Goal: Task Accomplishment & Management: Manage account settings

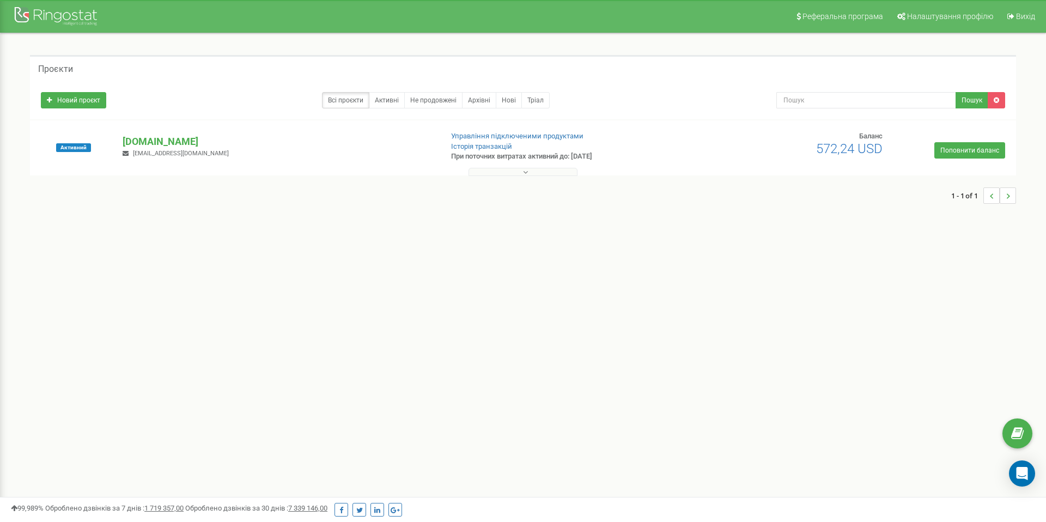
click at [286, 277] on div "Реферальна програма Налаштування профілю Вихід Проєкти Новий проєкт Всі проєкти…" at bounding box center [523, 327] width 1046 height 654
click at [142, 135] on p "[DOMAIN_NAME]" at bounding box center [278, 142] width 311 height 14
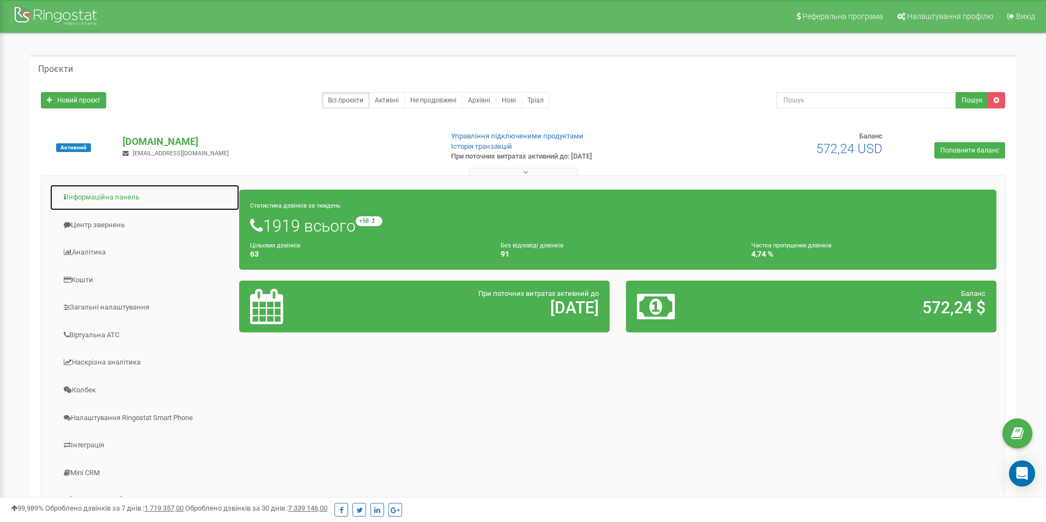
click at [124, 198] on link "Інформаційна панель" at bounding box center [145, 197] width 190 height 27
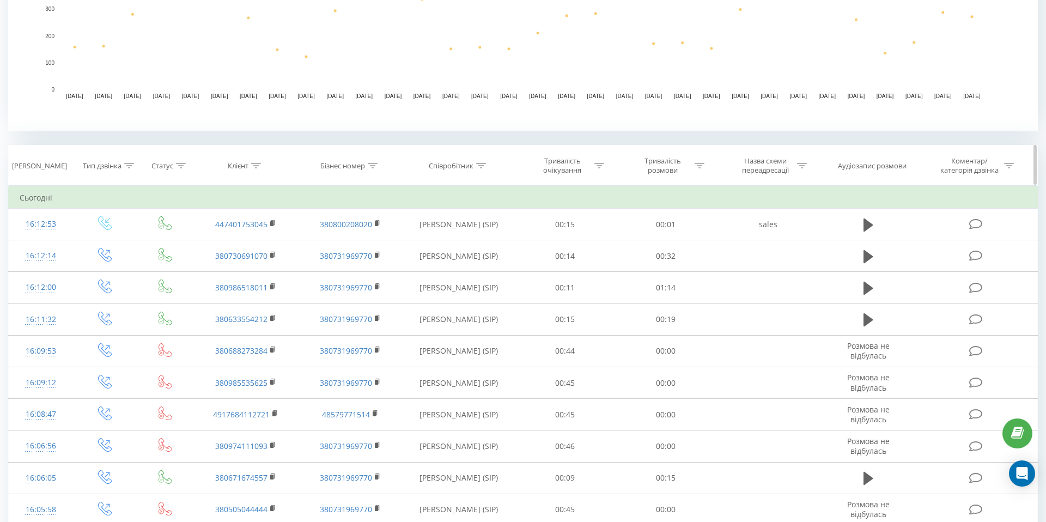
scroll to position [327, 0]
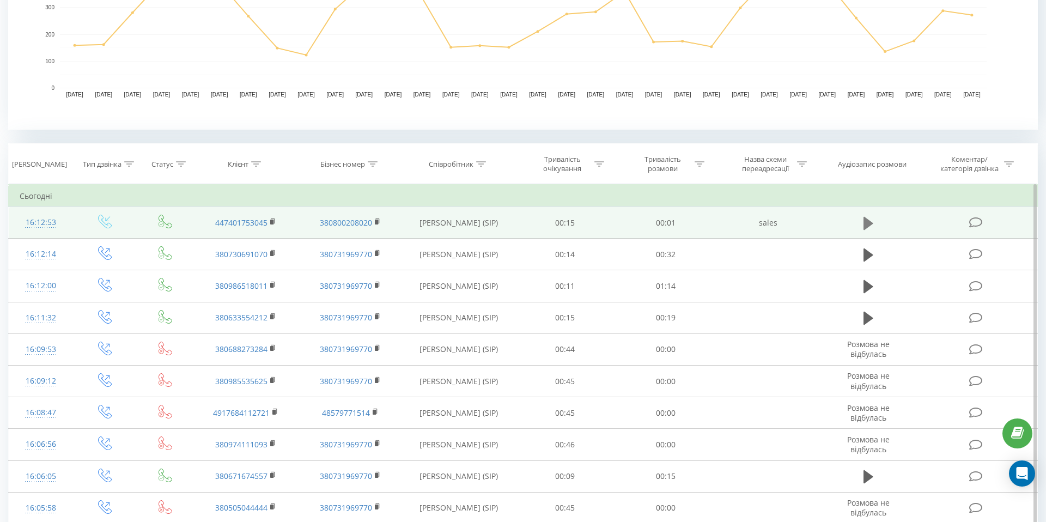
click at [867, 221] on icon at bounding box center [869, 222] width 10 height 13
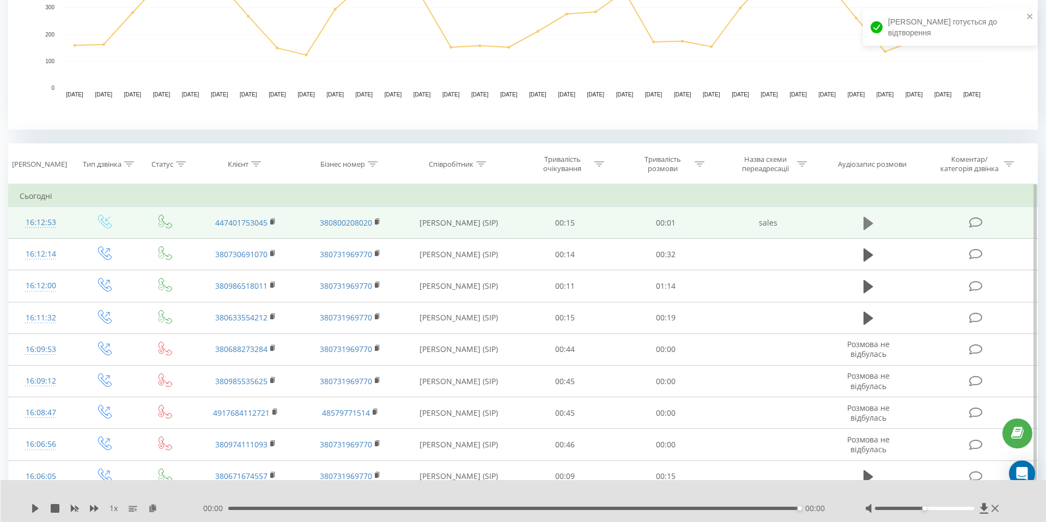
click at [866, 225] on icon at bounding box center [869, 222] width 10 height 13
click at [868, 224] on icon at bounding box center [869, 222] width 10 height 13
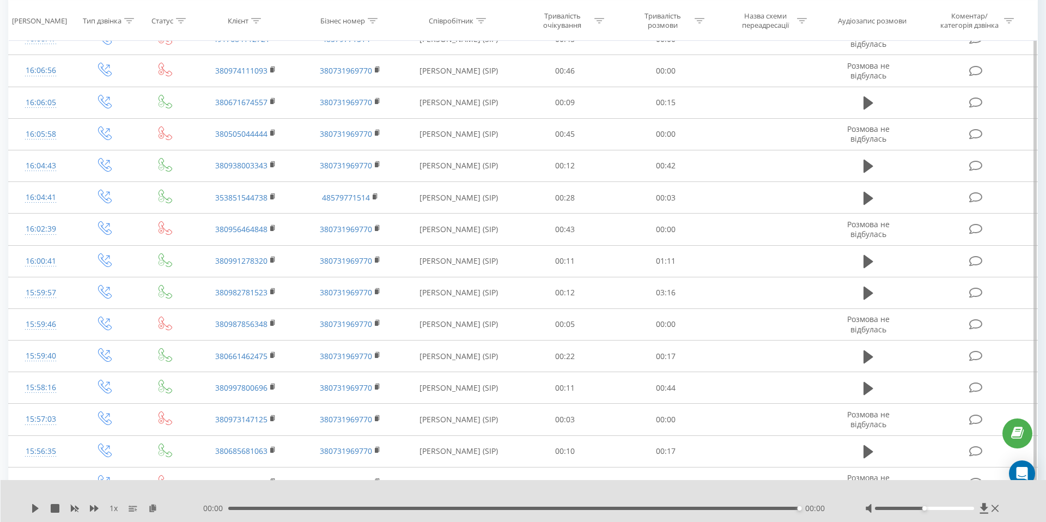
scroll to position [702, 0]
click at [229, 509] on div "00:00" at bounding box center [514, 508] width 572 height 3
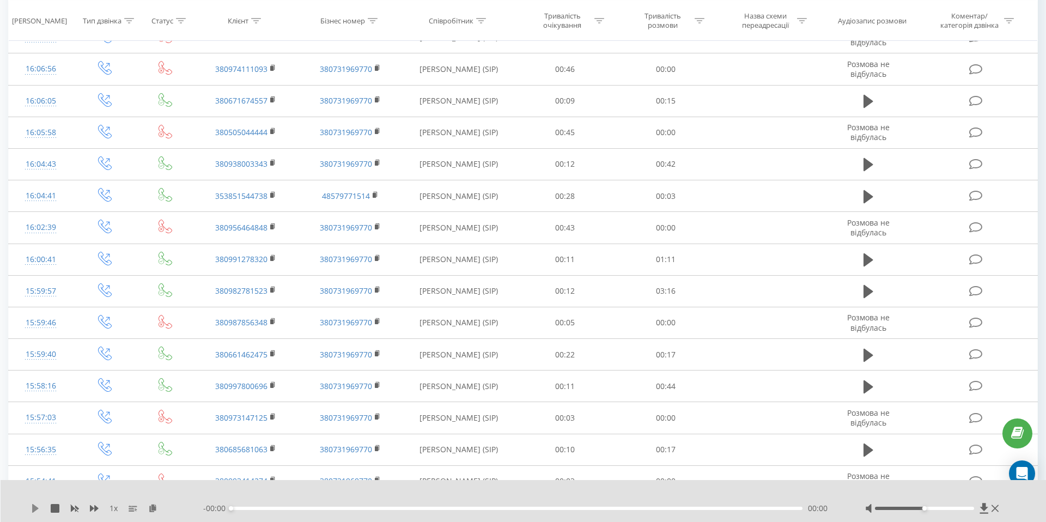
click at [38, 509] on icon at bounding box center [35, 508] width 9 height 9
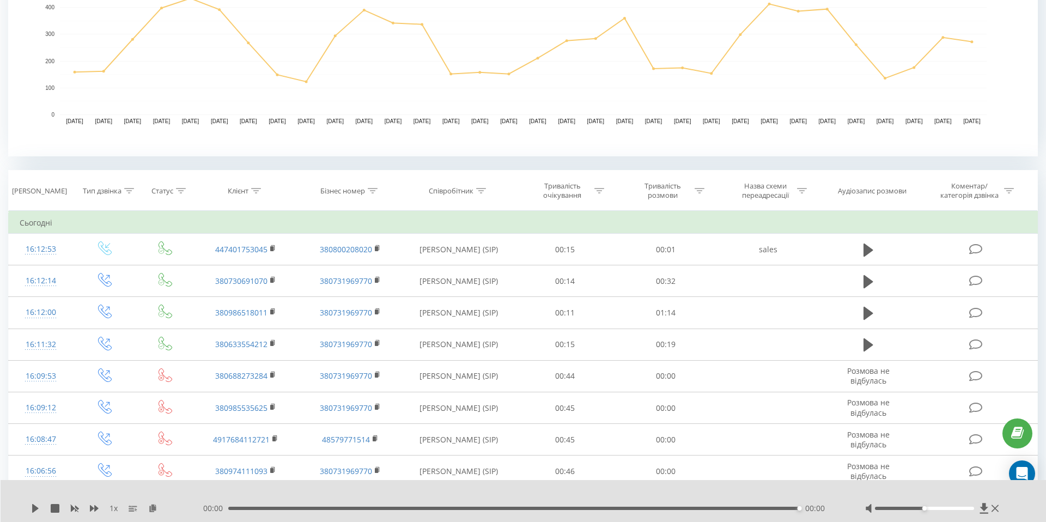
scroll to position [300, 0]
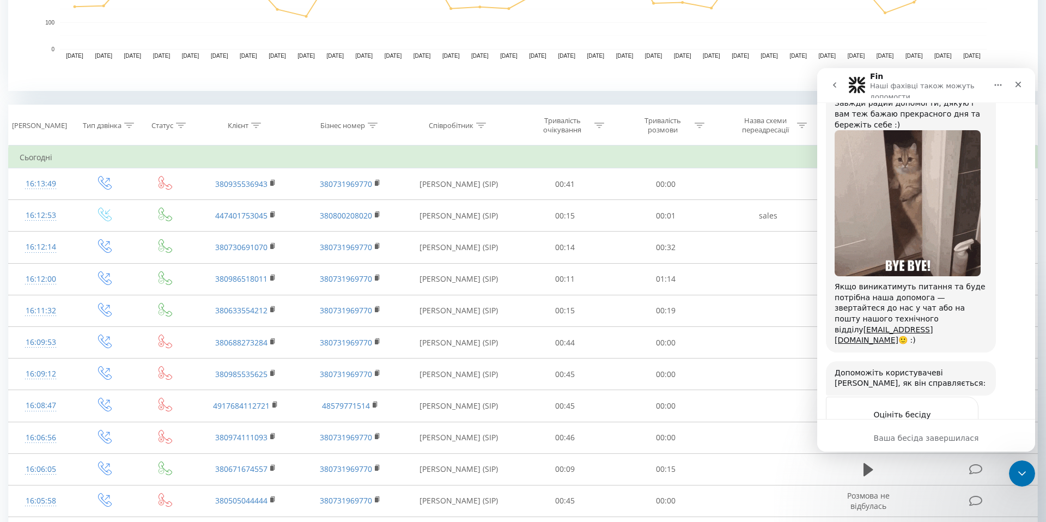
scroll to position [365, 0]
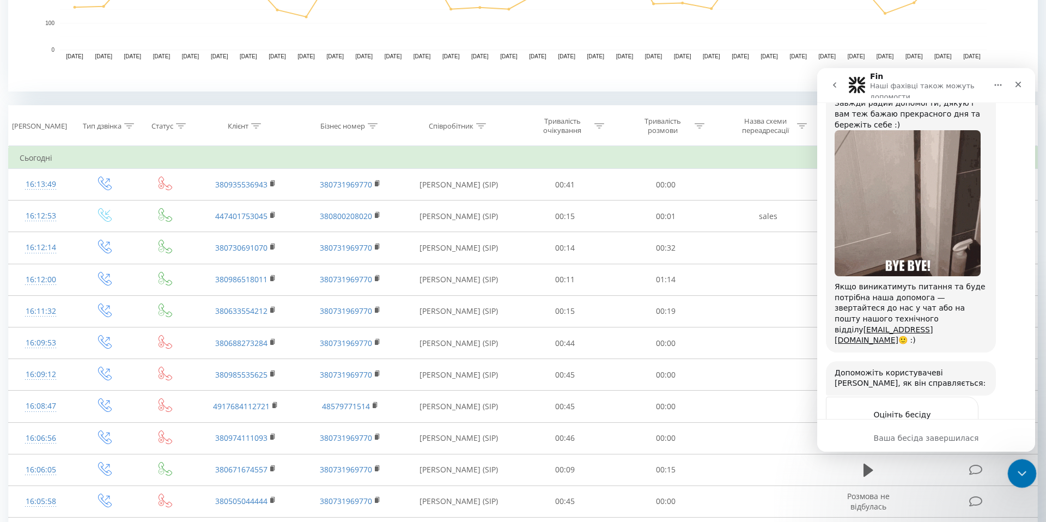
click at [1024, 474] on icon "Закрити програму для спілкування Intercom" at bounding box center [1020, 471] width 13 height 13
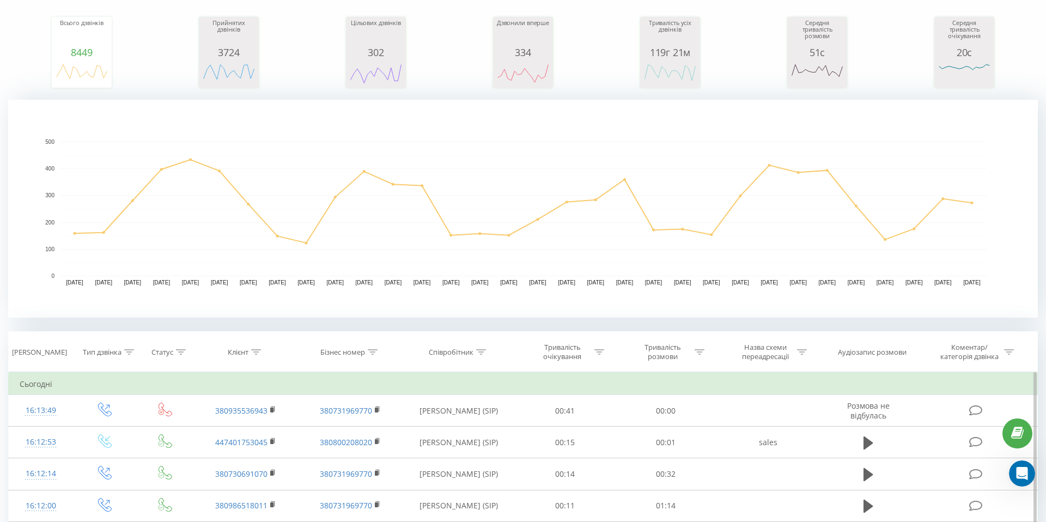
scroll to position [0, 0]
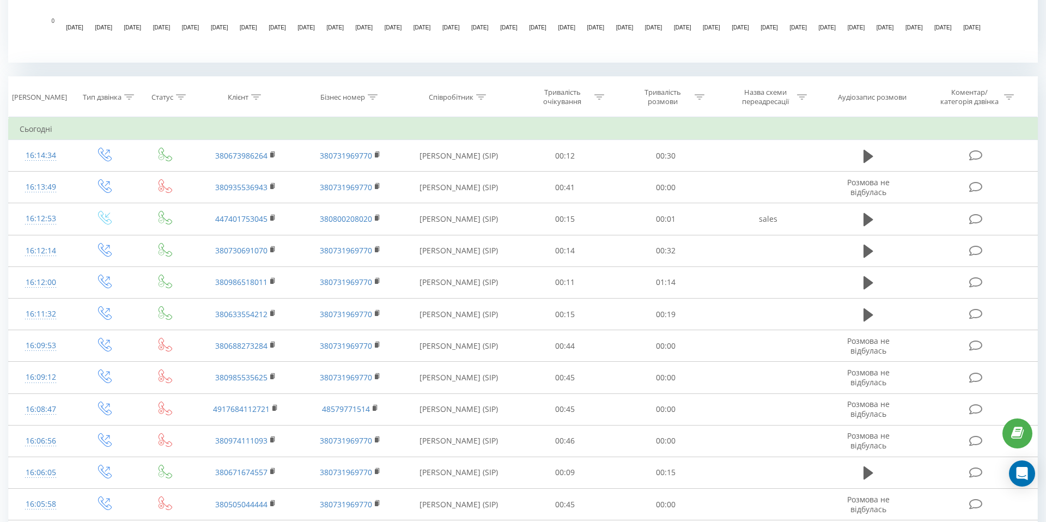
scroll to position [395, 0]
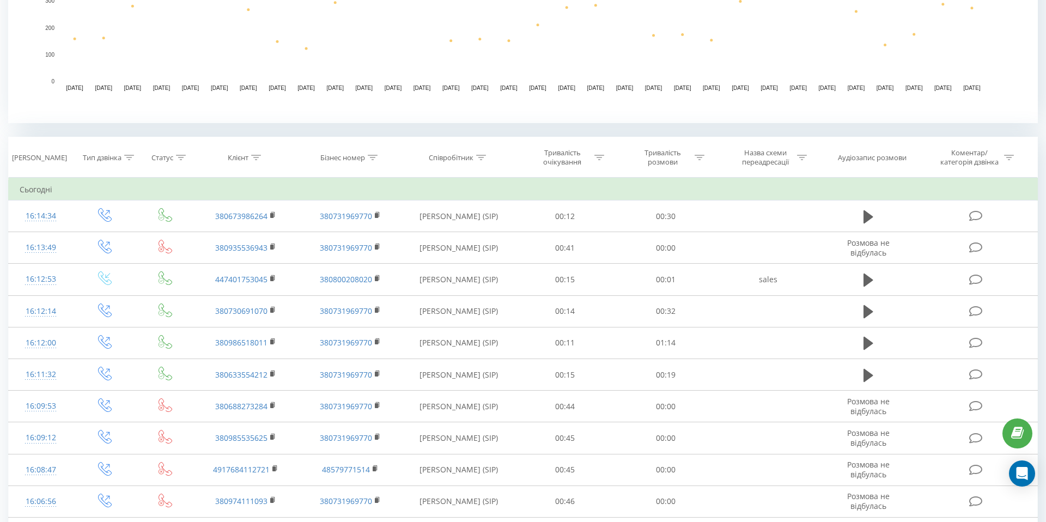
scroll to position [332, 0]
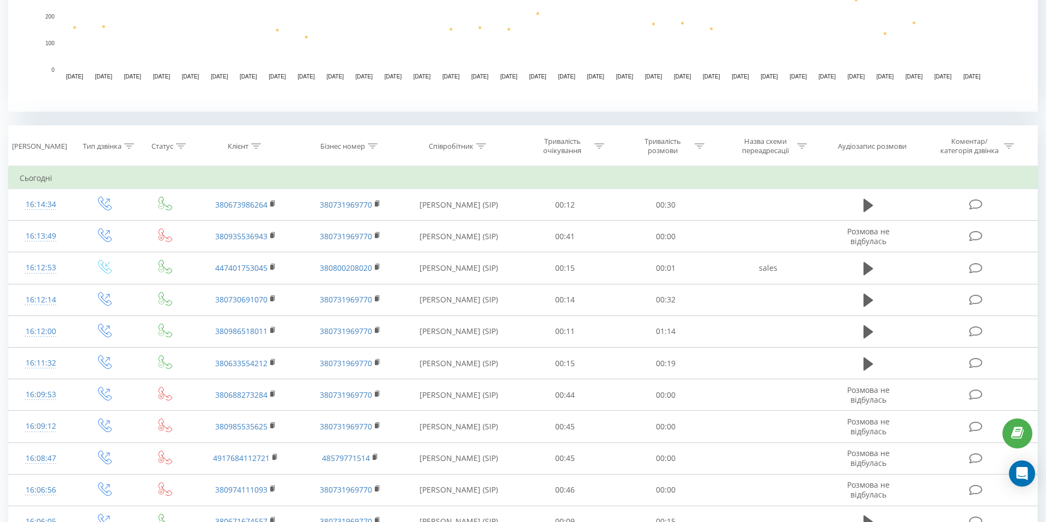
scroll to position [345, 0]
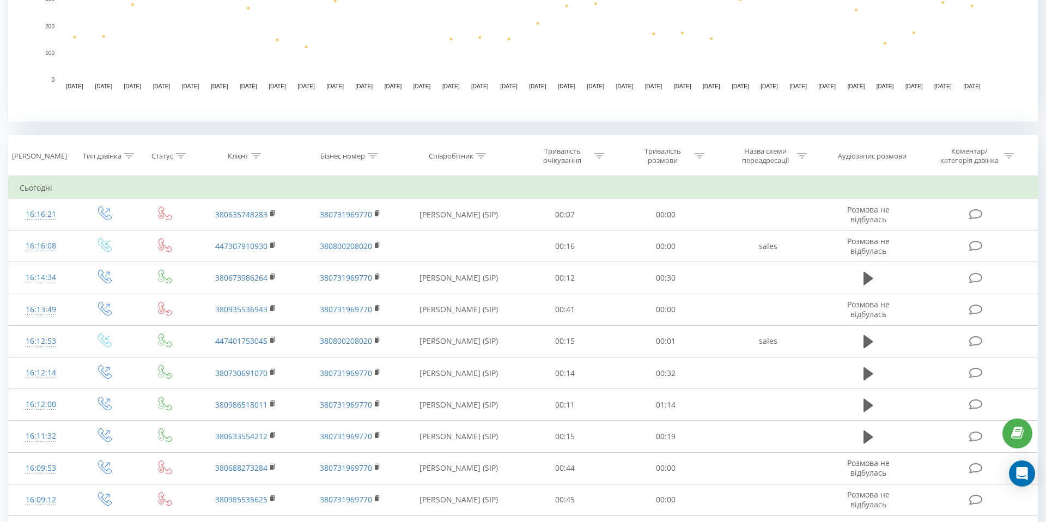
scroll to position [342, 0]
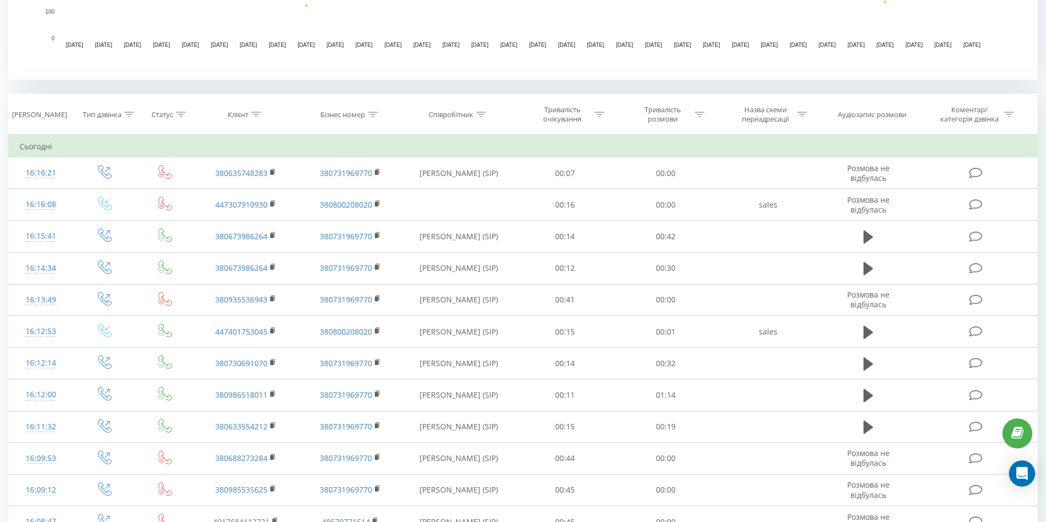
scroll to position [376, 0]
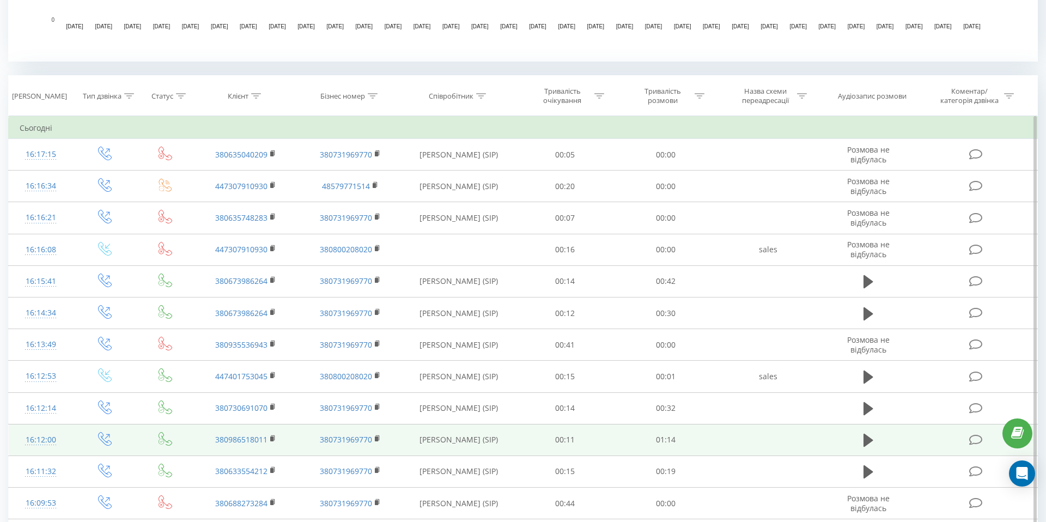
scroll to position [395, 0]
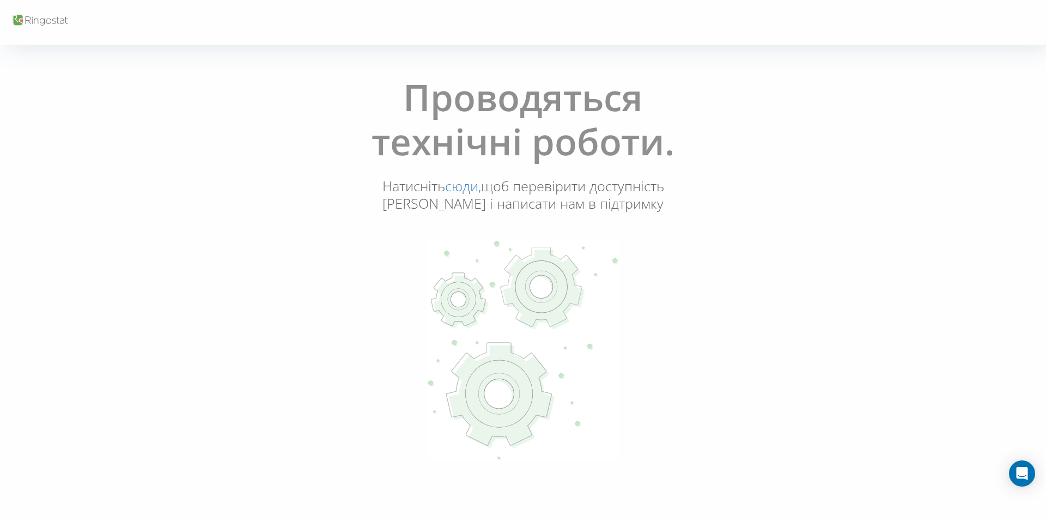
click at [465, 186] on link "сюди," at bounding box center [463, 186] width 36 height 19
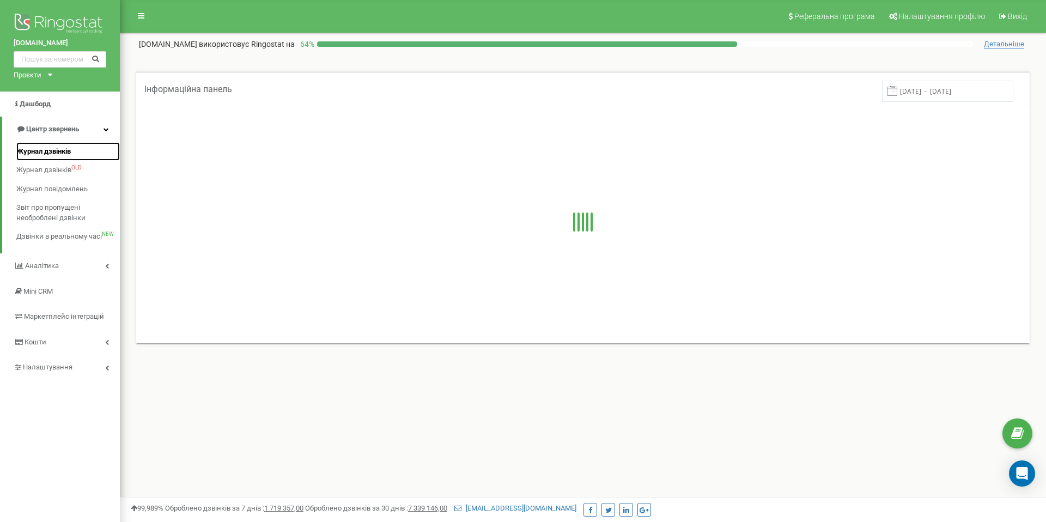
click at [57, 147] on span "Журнал дзвінків" at bounding box center [43, 152] width 54 height 10
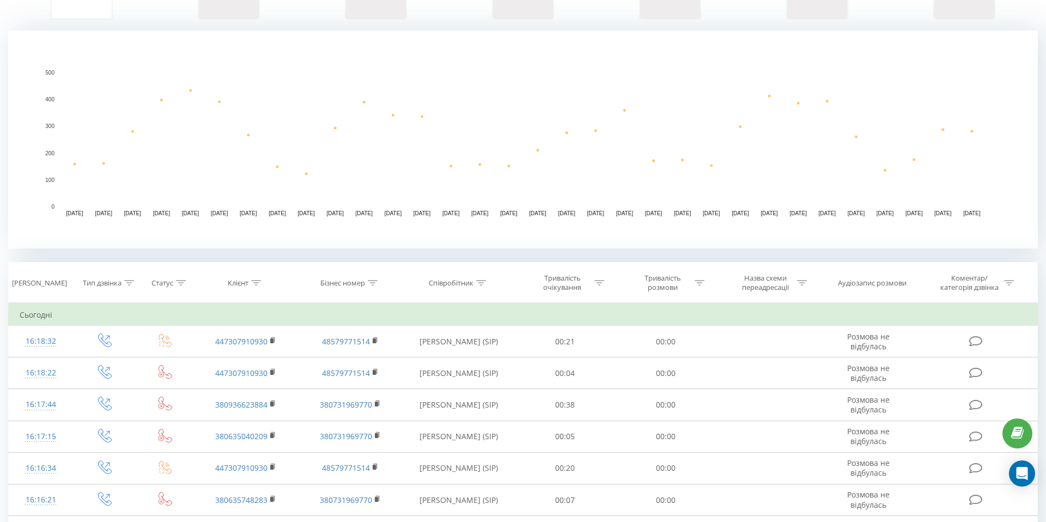
scroll to position [210, 0]
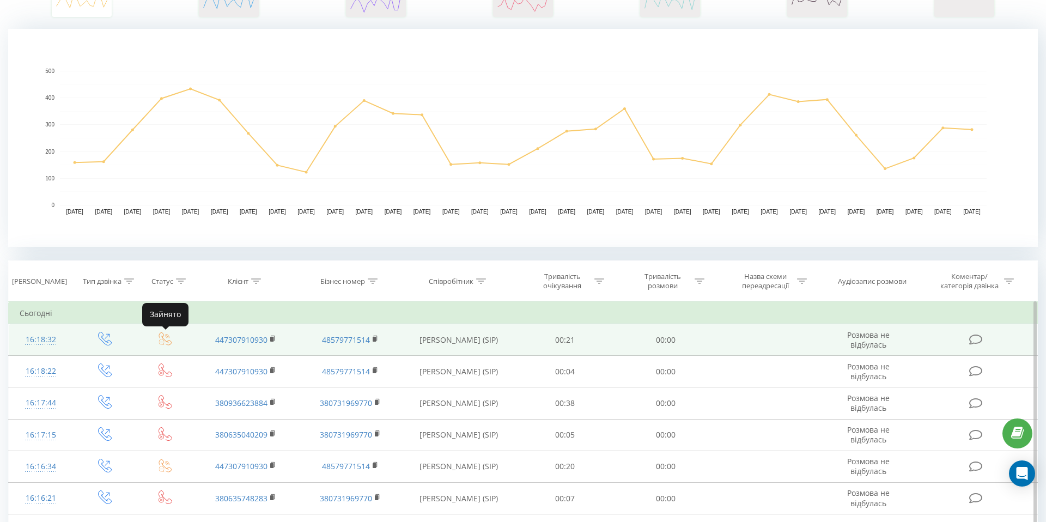
click at [163, 340] on icon at bounding box center [166, 339] width 14 height 14
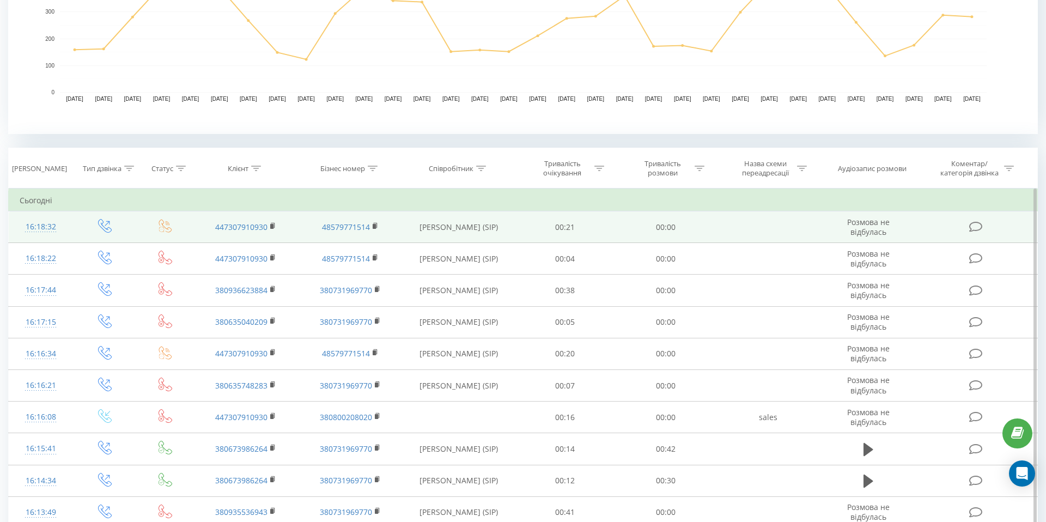
scroll to position [323, 0]
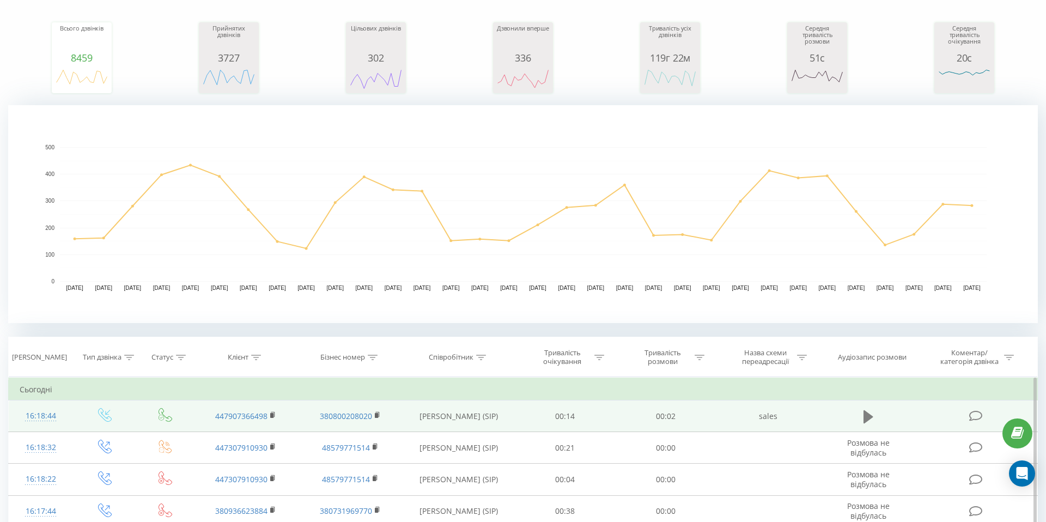
click at [871, 422] on icon at bounding box center [869, 416] width 10 height 15
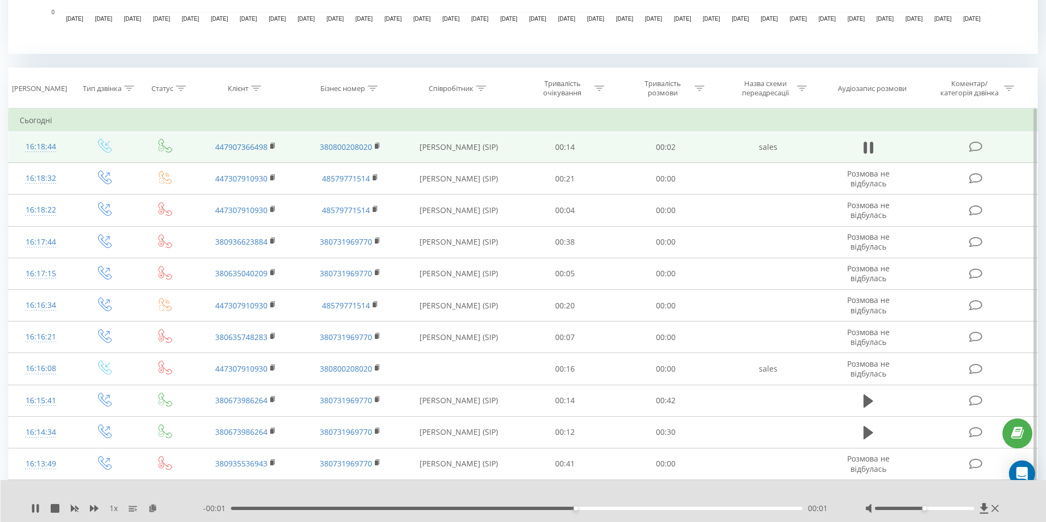
scroll to position [416, 0]
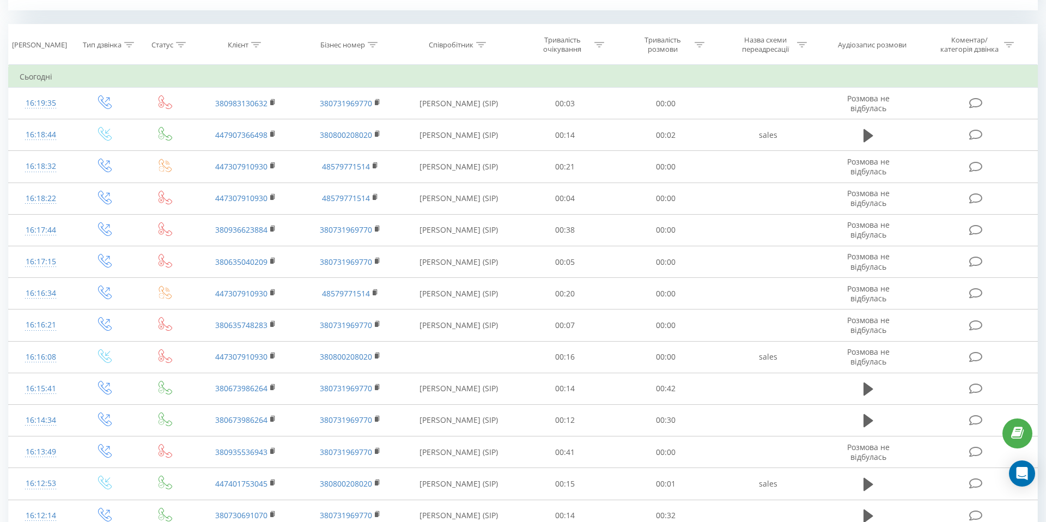
scroll to position [445, 0]
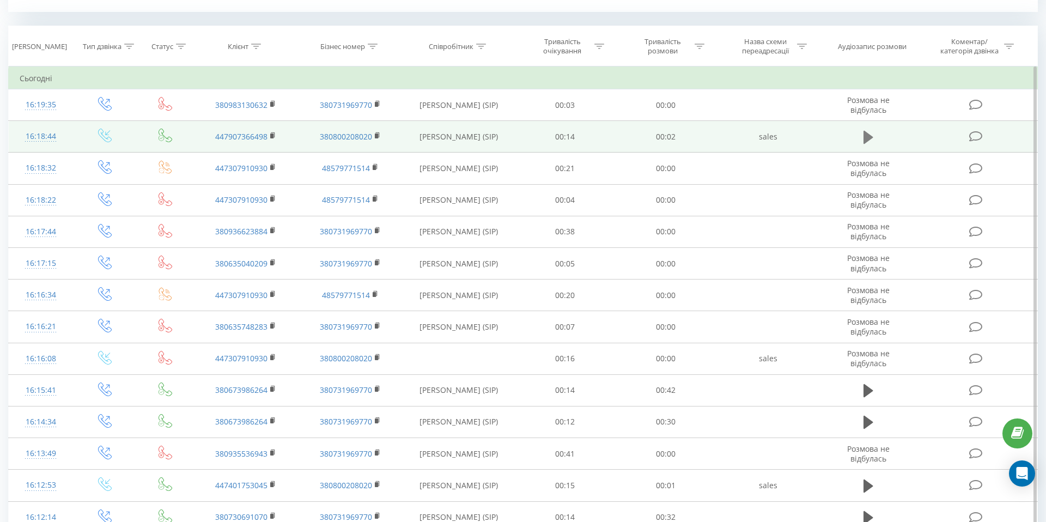
click at [869, 136] on icon at bounding box center [869, 137] width 10 height 13
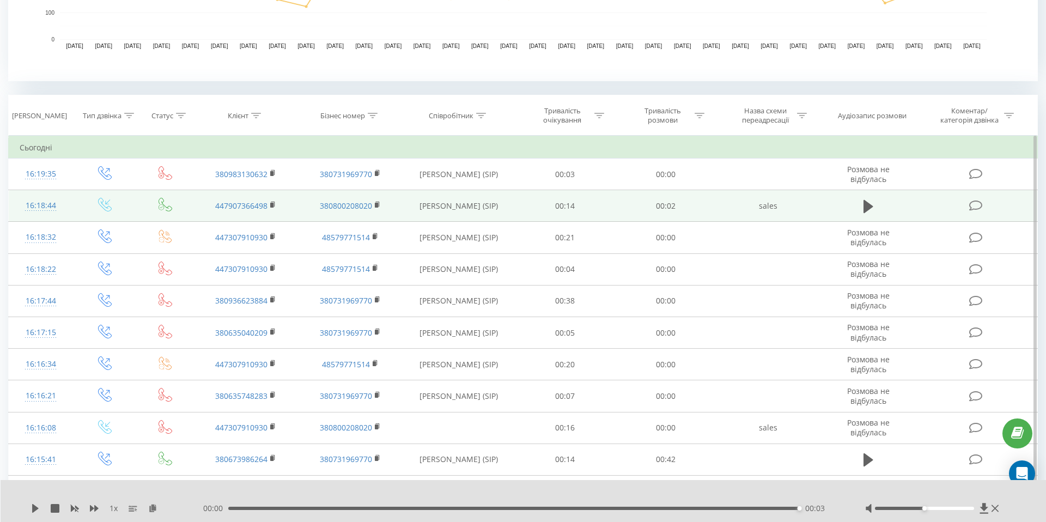
scroll to position [374, 0]
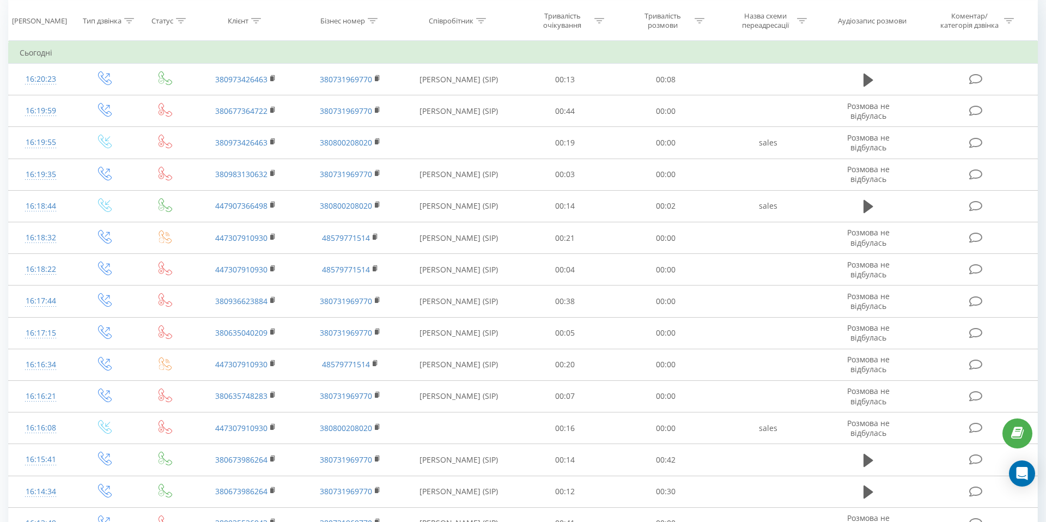
scroll to position [471, 0]
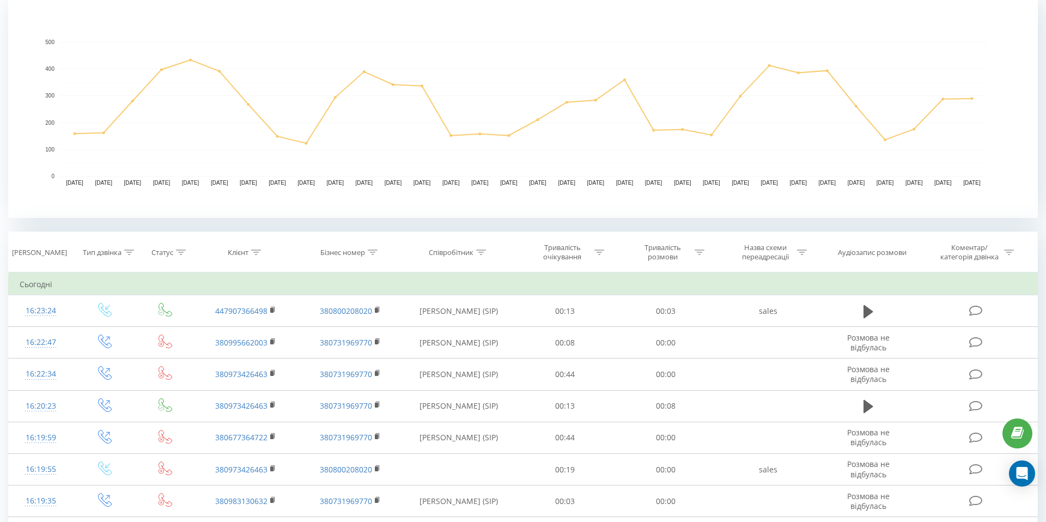
scroll to position [241, 0]
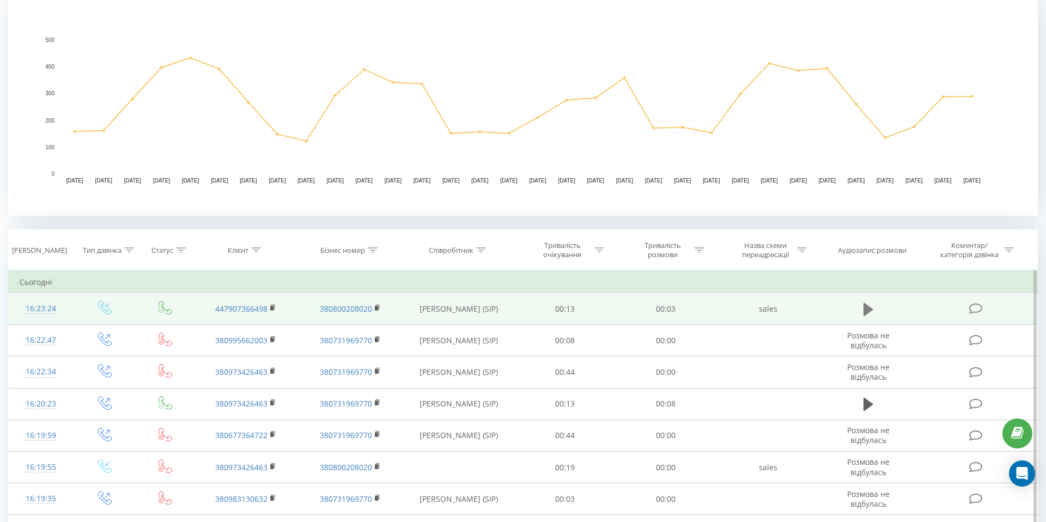
click at [870, 306] on icon at bounding box center [869, 309] width 10 height 15
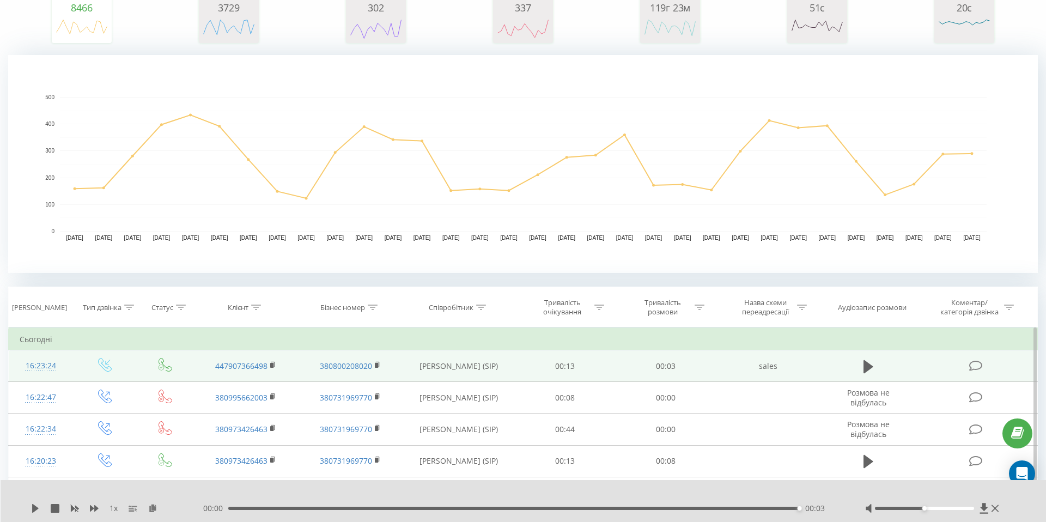
scroll to position [0, 0]
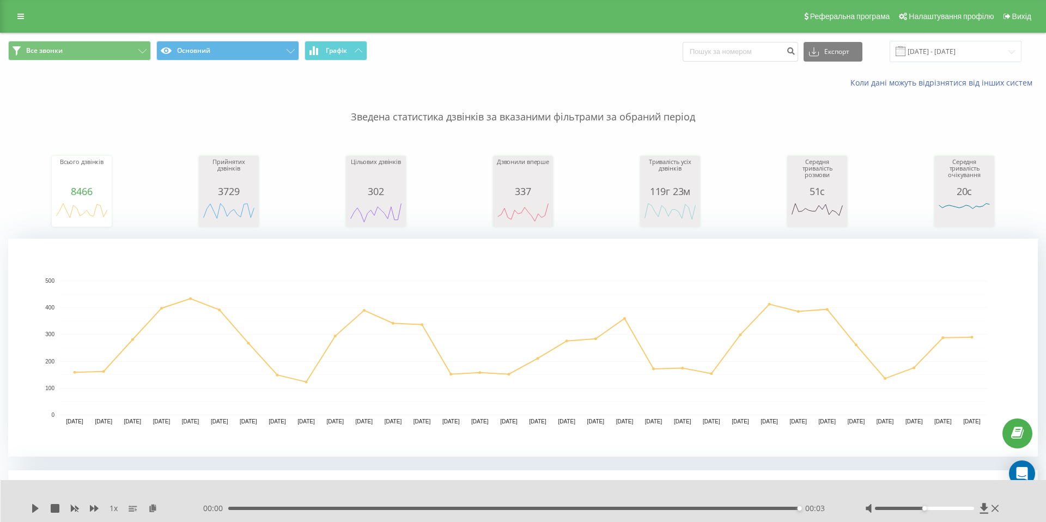
click at [414, 59] on span "Все звонки Основний Графік" at bounding box center [261, 51] width 507 height 21
click at [26, 16] on link at bounding box center [21, 16] width 20 height 15
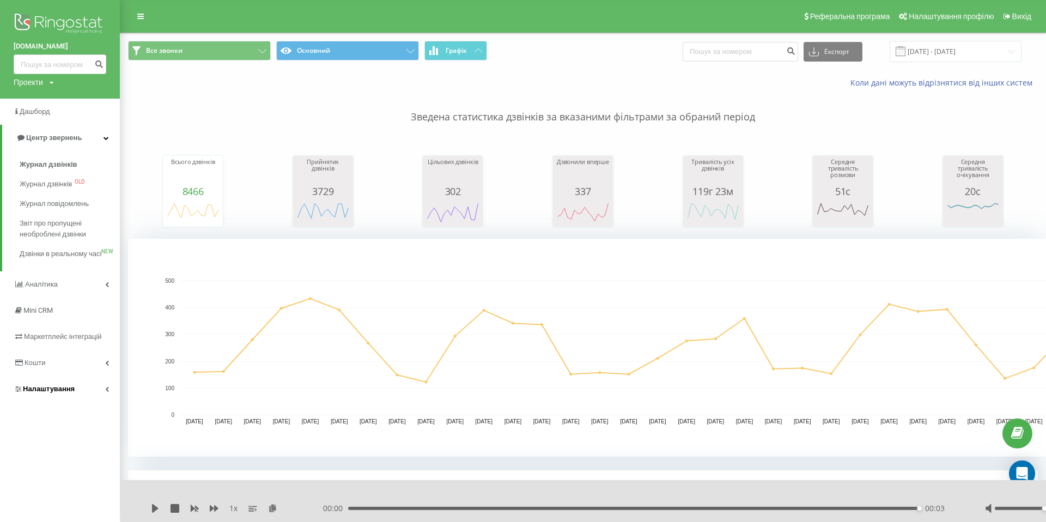
click at [98, 402] on link "Налаштування" at bounding box center [60, 389] width 120 height 26
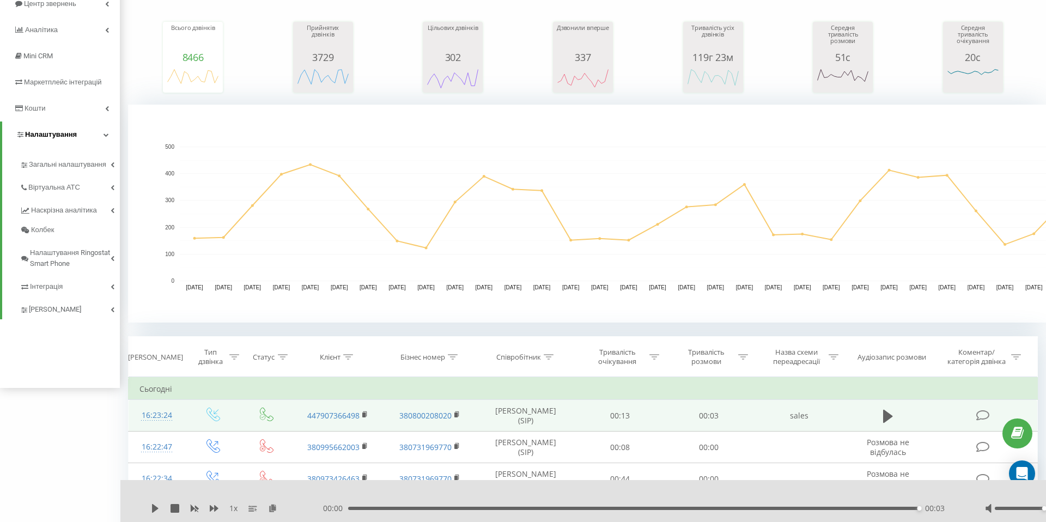
scroll to position [133, 0]
click at [111, 312] on icon at bounding box center [113, 309] width 4 height 5
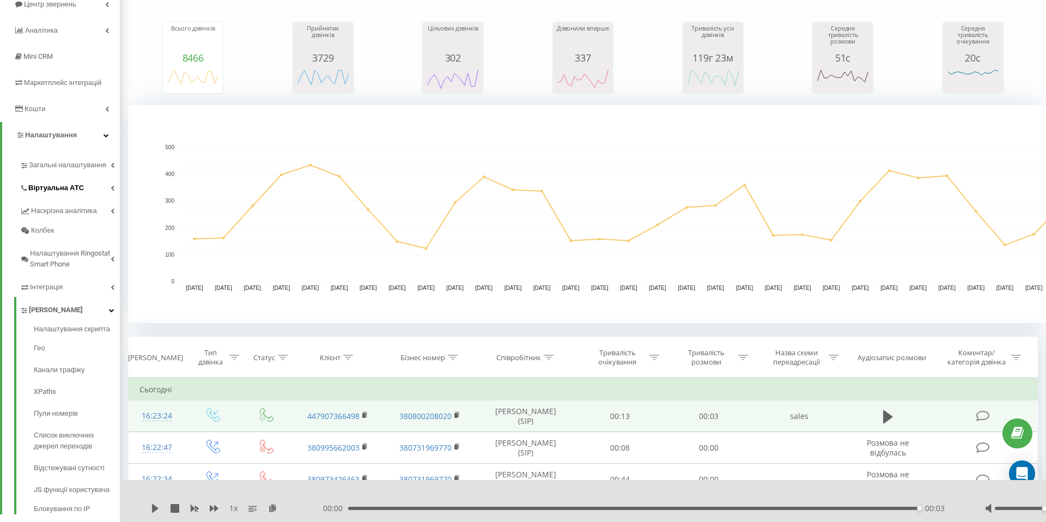
click at [108, 186] on link "Віртуальна АТС" at bounding box center [70, 186] width 100 height 23
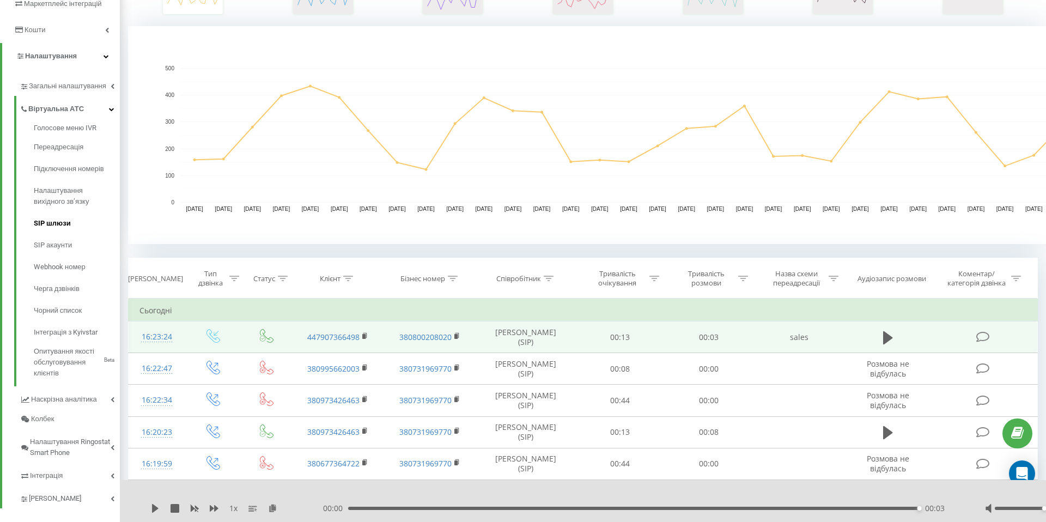
scroll to position [215, 0]
click at [77, 169] on span "Підключення номерів" at bounding box center [72, 166] width 76 height 11
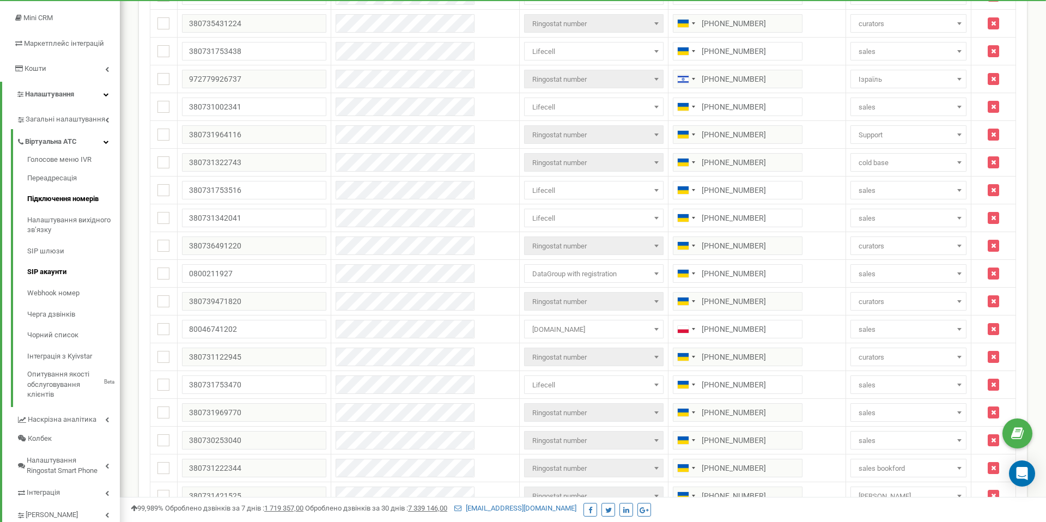
scroll to position [161, 0]
click at [102, 96] on link "Налаштування" at bounding box center [61, 95] width 118 height 26
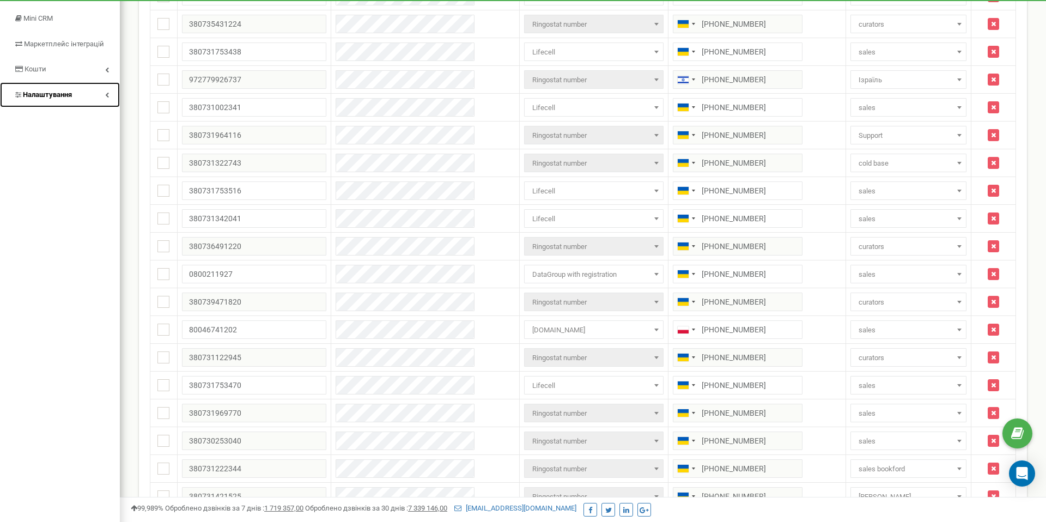
click at [102, 96] on link "Налаштування" at bounding box center [60, 95] width 120 height 26
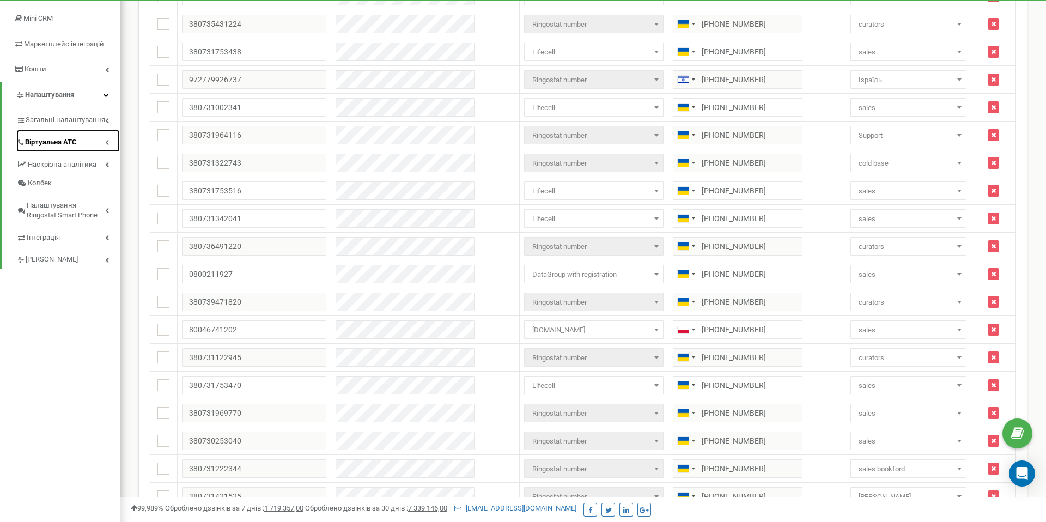
click at [99, 138] on link "Віртуальна АТС" at bounding box center [68, 141] width 104 height 22
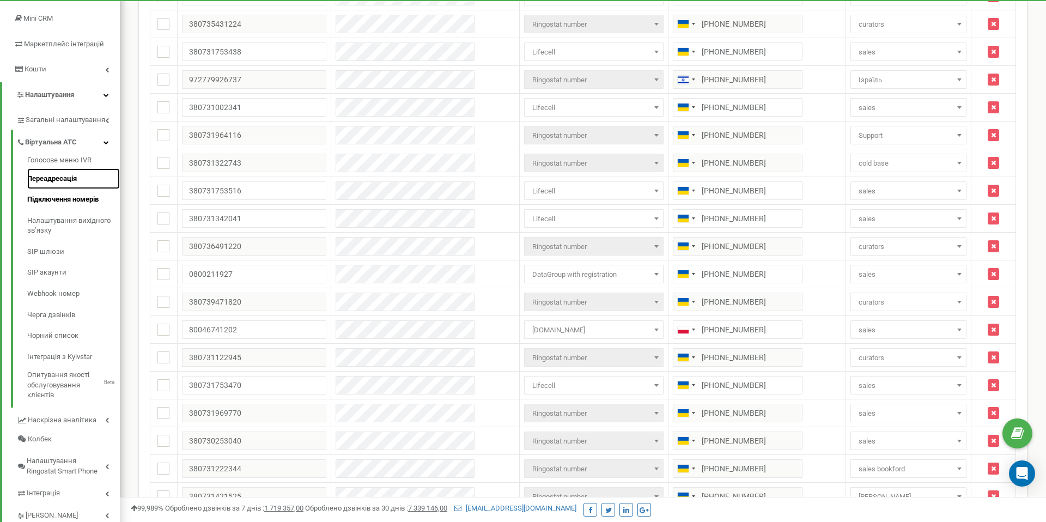
click at [66, 173] on link "Переадресація" at bounding box center [73, 178] width 93 height 21
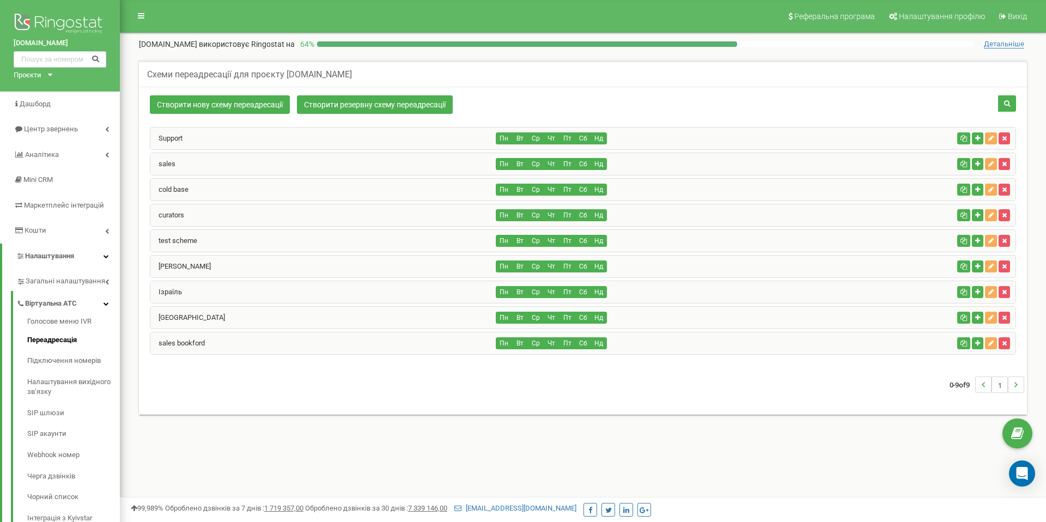
click at [172, 137] on link "Support" at bounding box center [166, 138] width 32 height 8
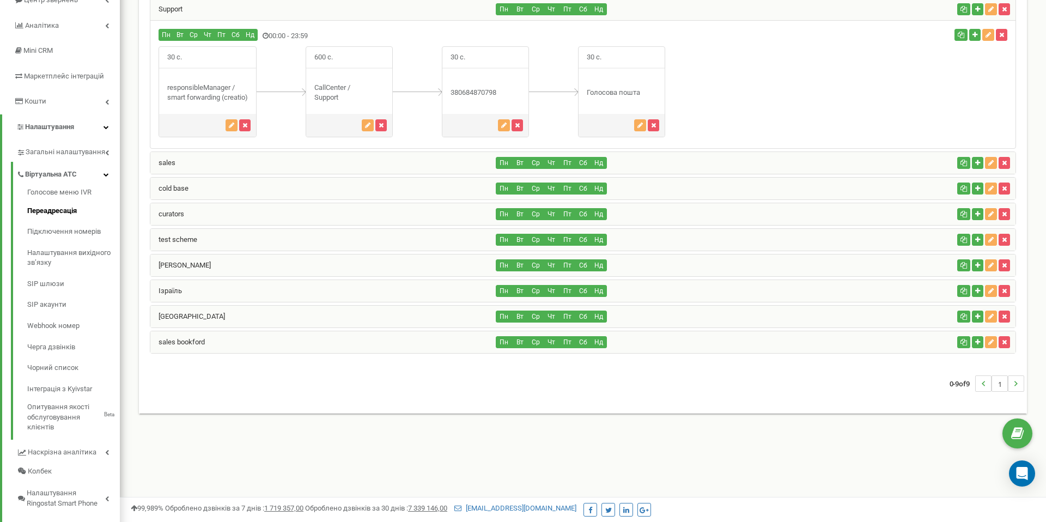
scroll to position [110, 0]
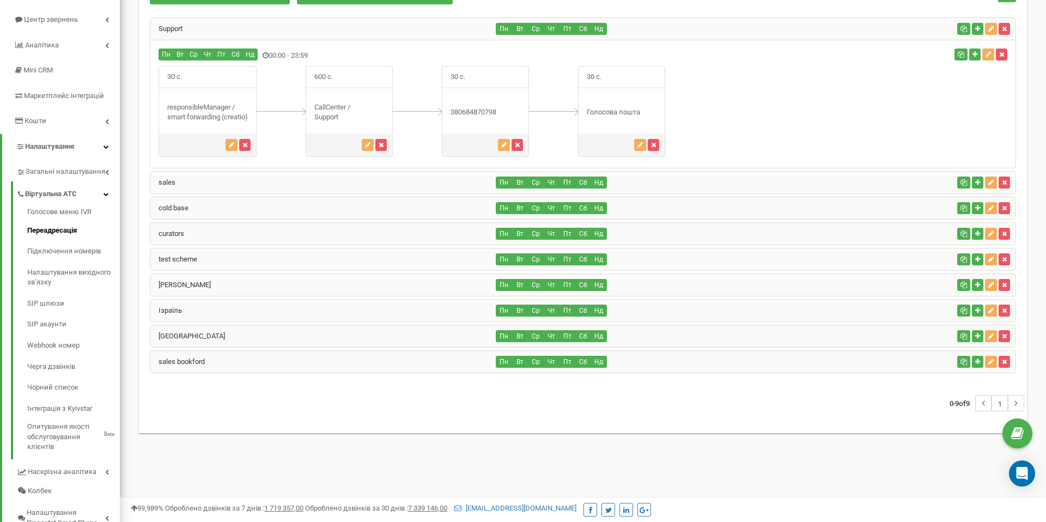
click at [244, 210] on div "cold base" at bounding box center [323, 208] width 346 height 22
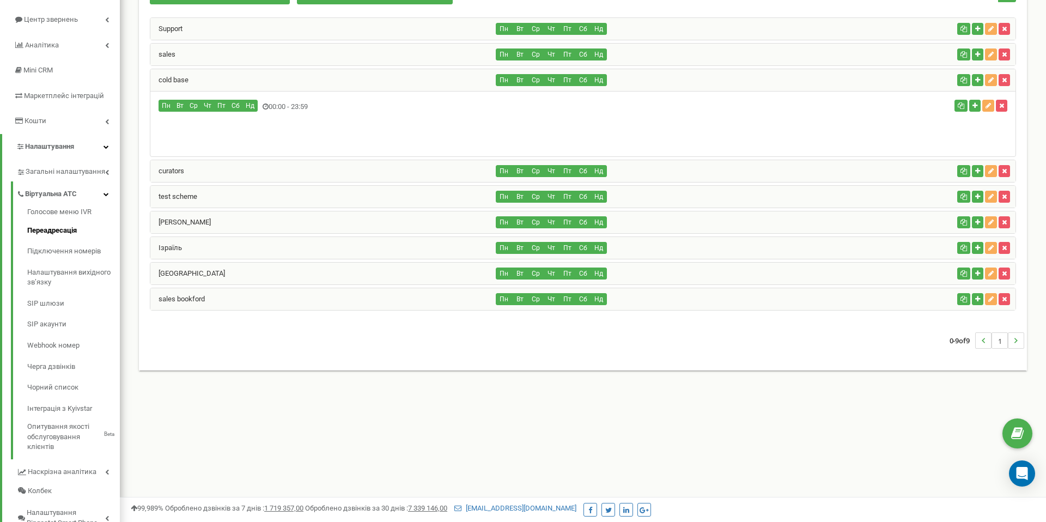
click at [260, 174] on div "curators" at bounding box center [323, 171] width 346 height 22
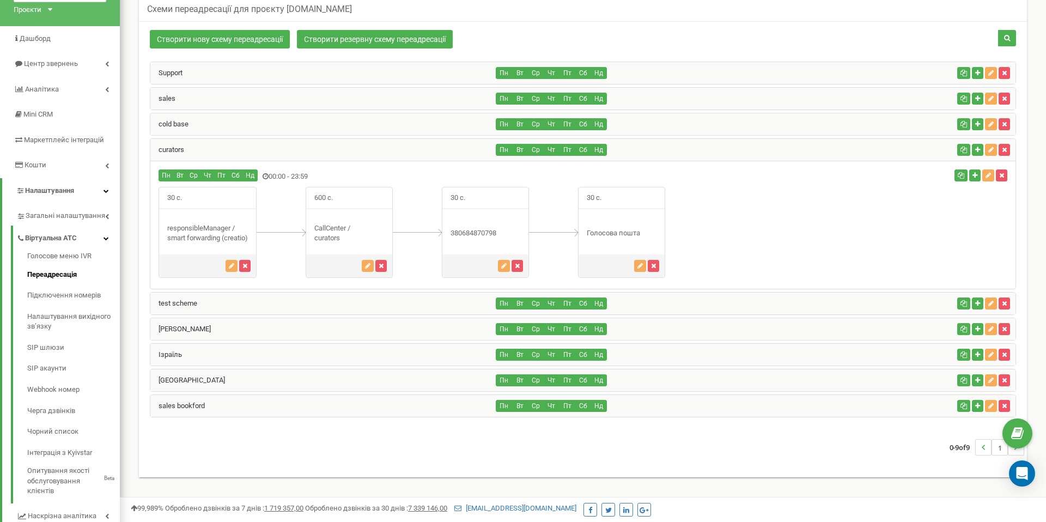
scroll to position [0, 0]
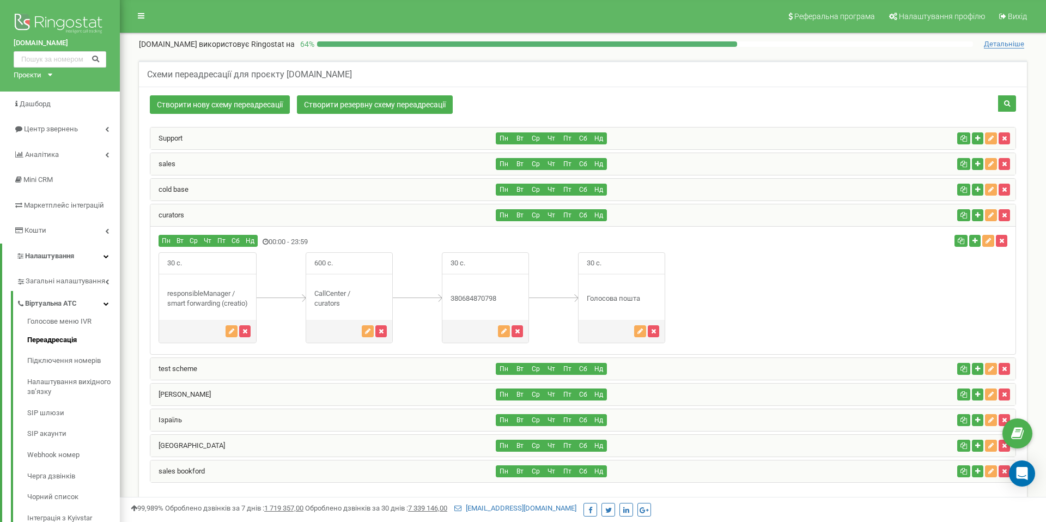
click at [253, 156] on div "sales" at bounding box center [323, 164] width 346 height 22
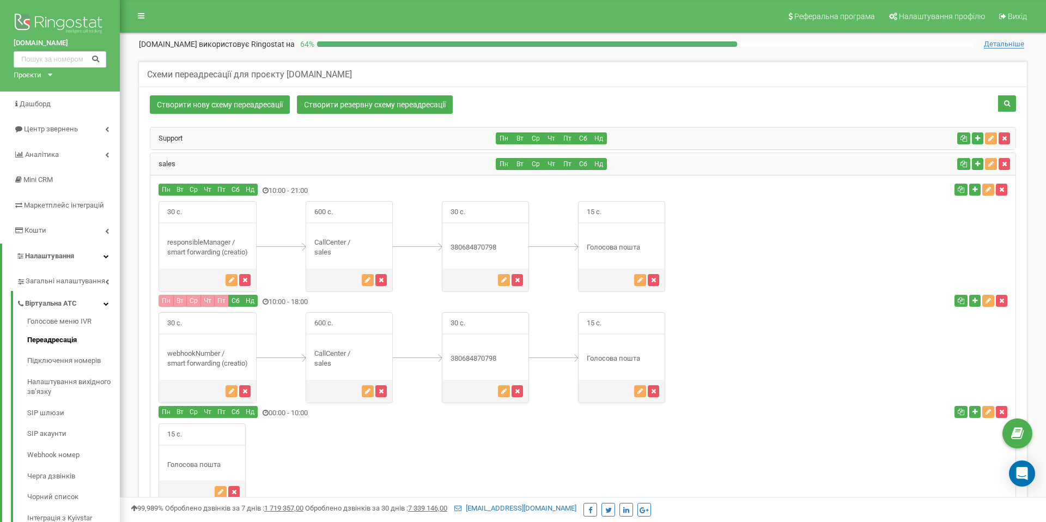
click at [258, 160] on div "sales" at bounding box center [323, 164] width 346 height 22
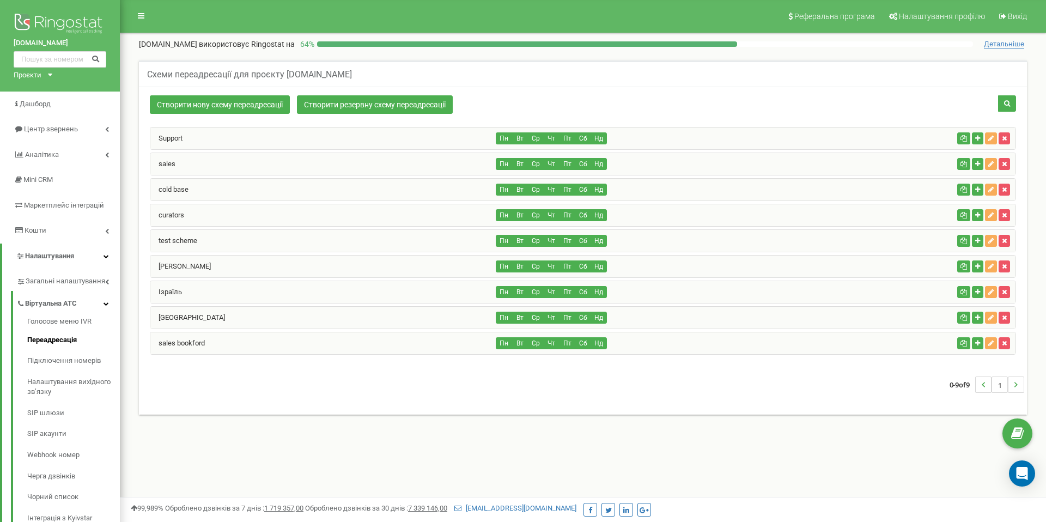
click at [271, 130] on div "Support" at bounding box center [323, 139] width 346 height 22
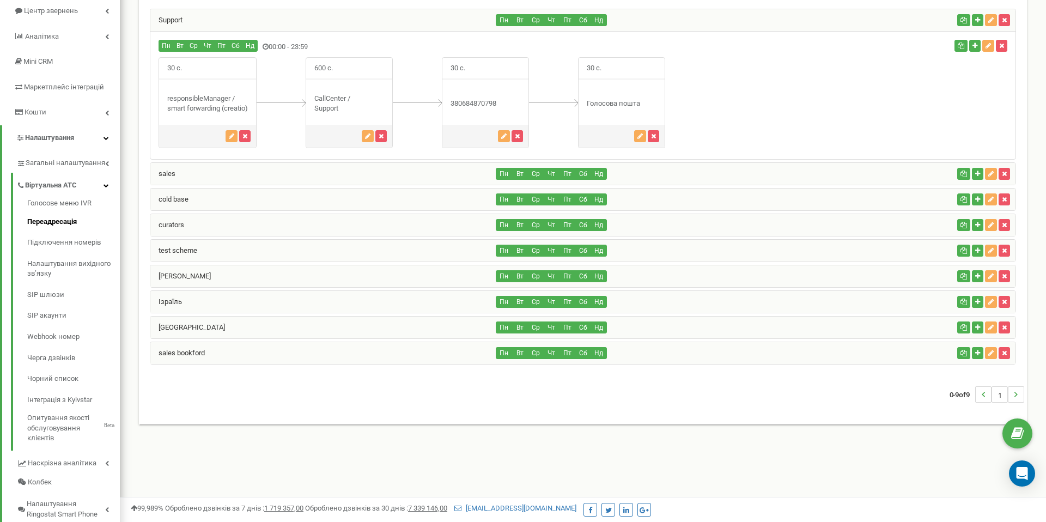
scroll to position [123, 0]
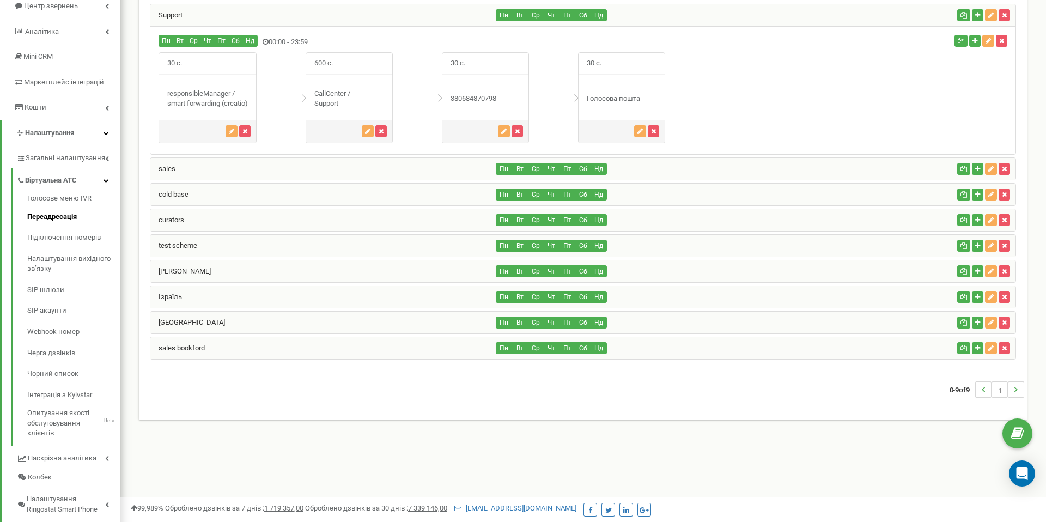
click at [219, 266] on div "[PERSON_NAME]" at bounding box center [323, 271] width 346 height 22
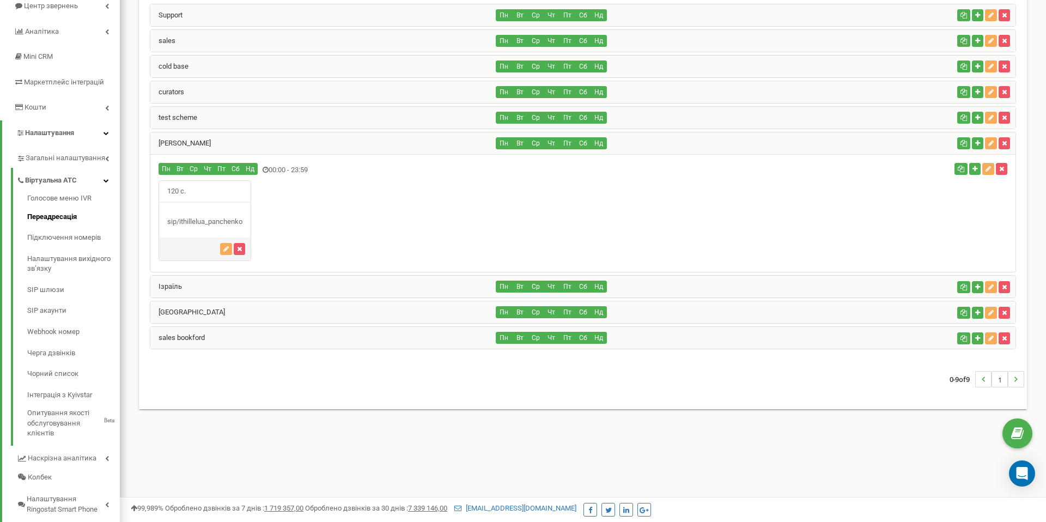
click at [250, 138] on div "[PERSON_NAME]" at bounding box center [323, 143] width 346 height 22
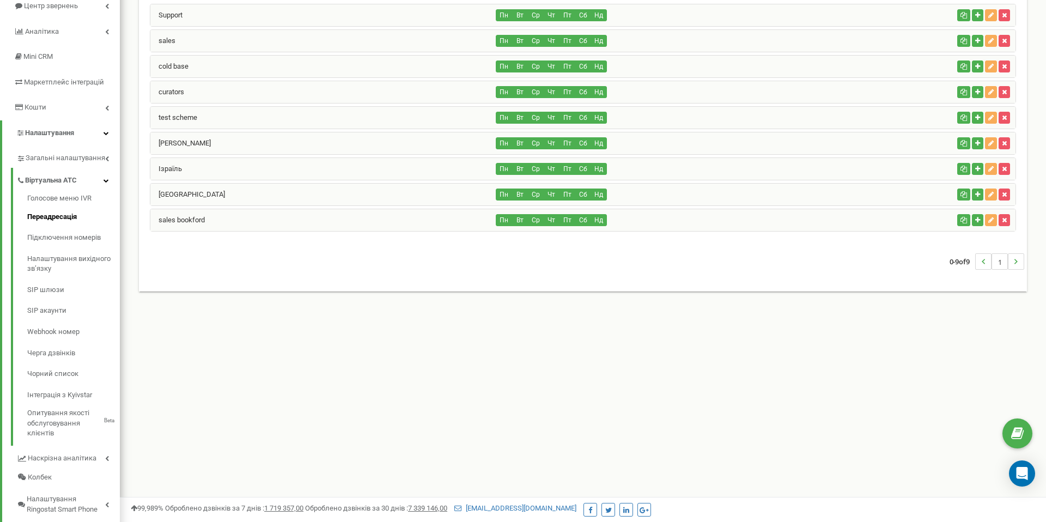
click at [240, 118] on div "test scheme" at bounding box center [323, 118] width 346 height 22
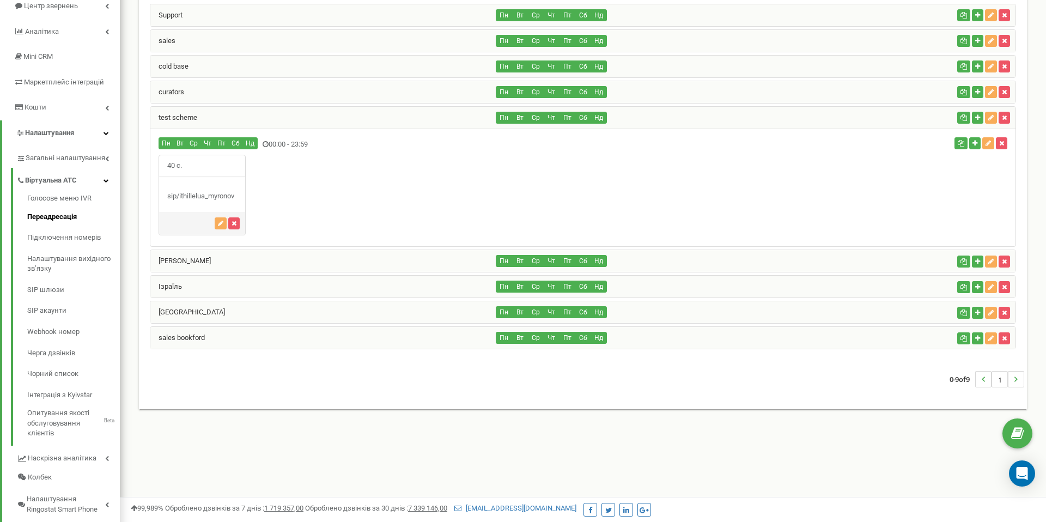
click at [240, 118] on div "test scheme" at bounding box center [323, 118] width 346 height 22
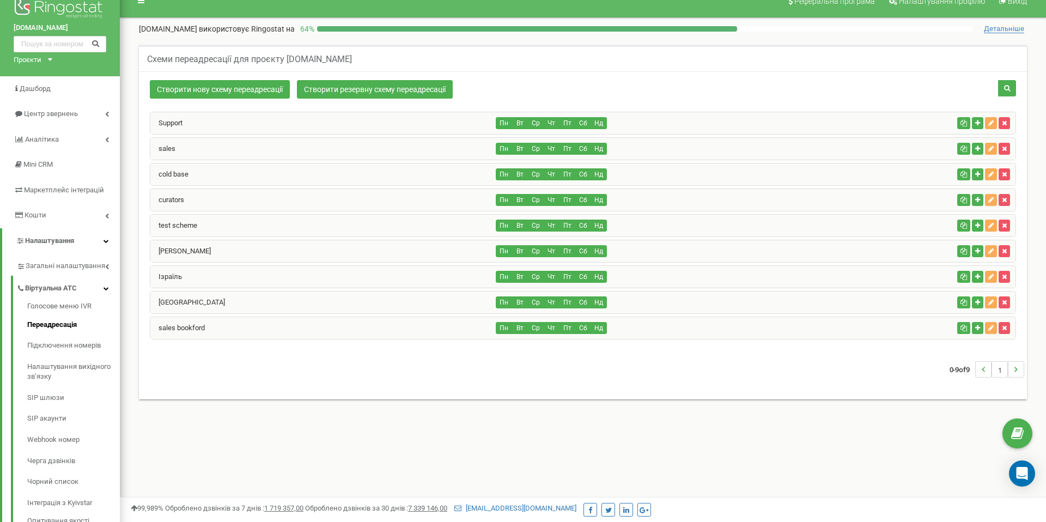
scroll to position [9, 0]
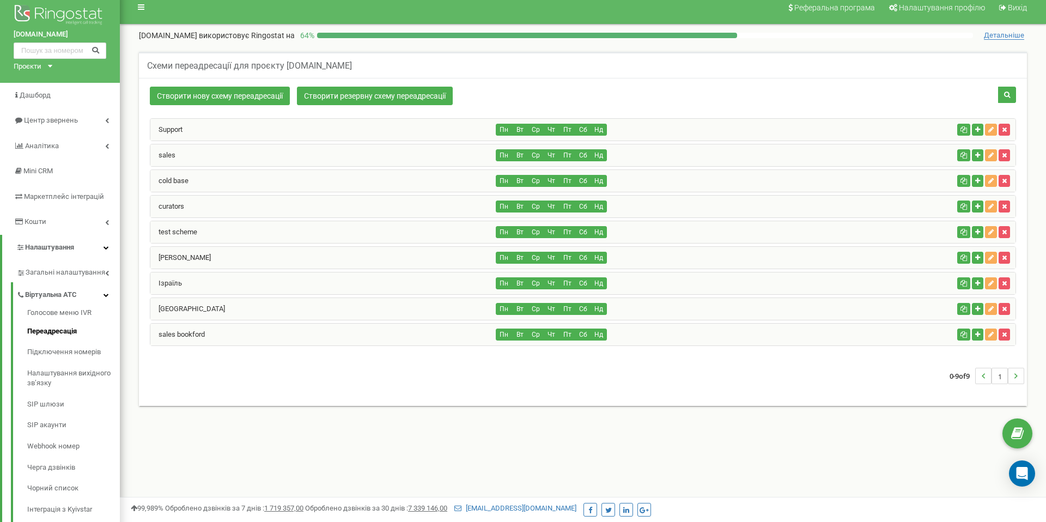
click at [222, 125] on div "Support" at bounding box center [323, 130] width 346 height 22
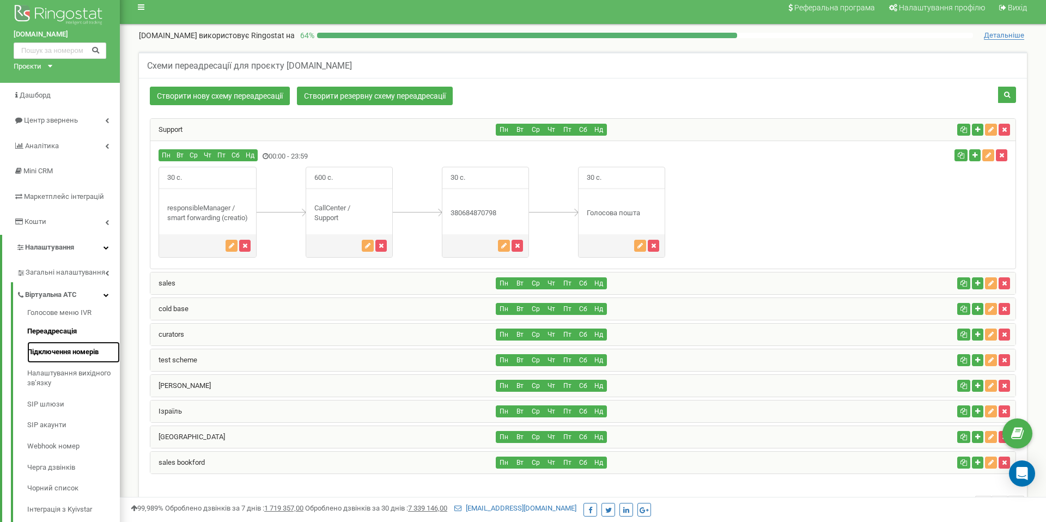
click at [62, 351] on link "Підключення номерів" at bounding box center [73, 352] width 93 height 21
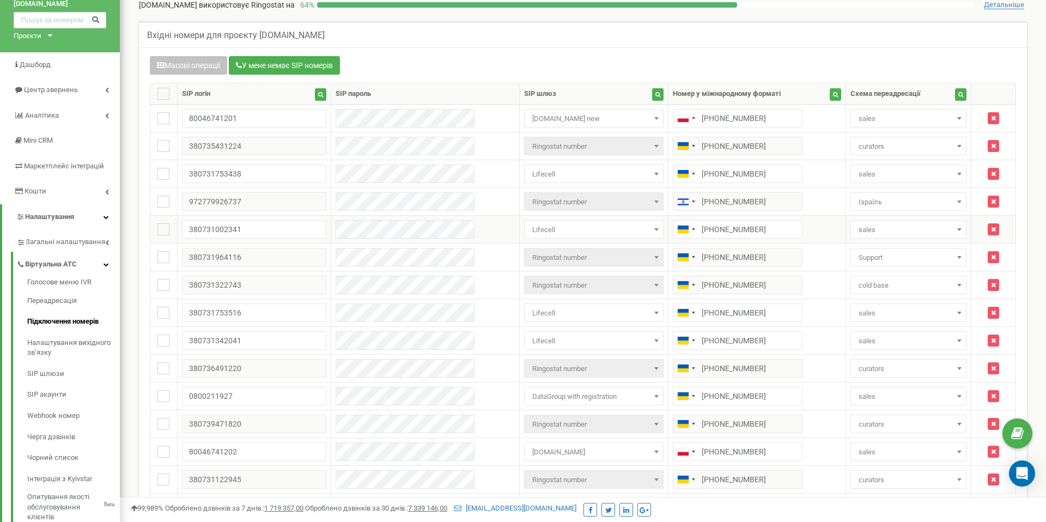
scroll to position [40, 0]
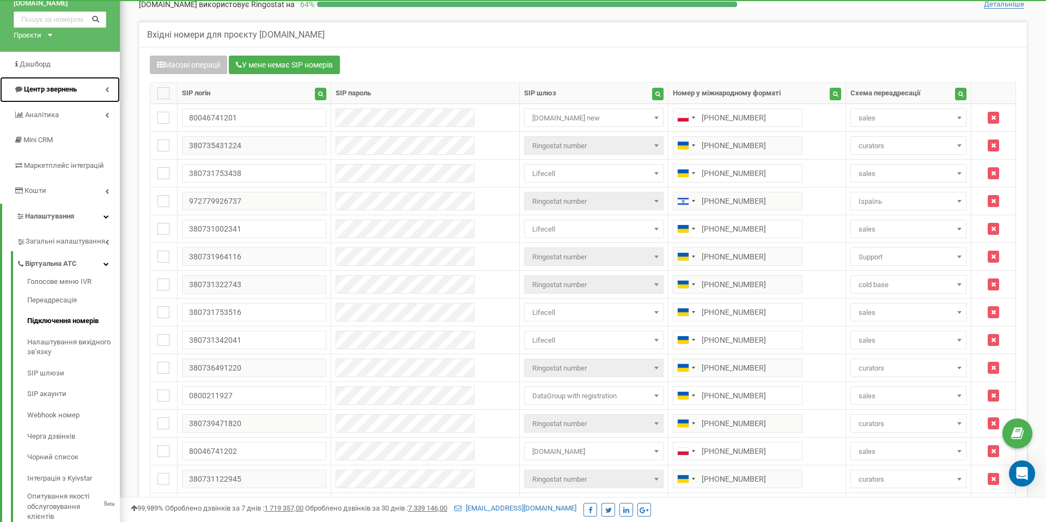
click at [106, 88] on icon at bounding box center [107, 89] width 4 height 5
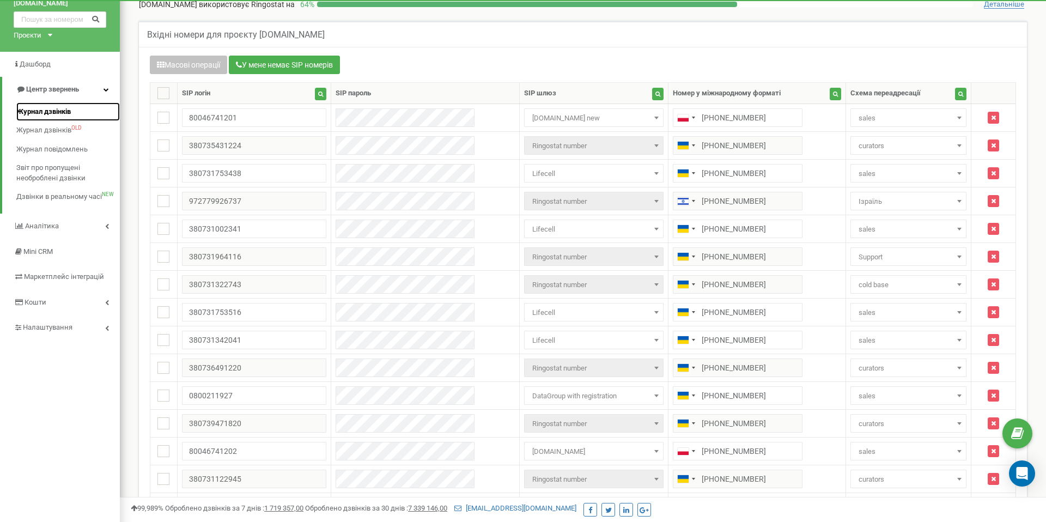
click at [69, 108] on span "Журнал дзвінків" at bounding box center [43, 112] width 54 height 10
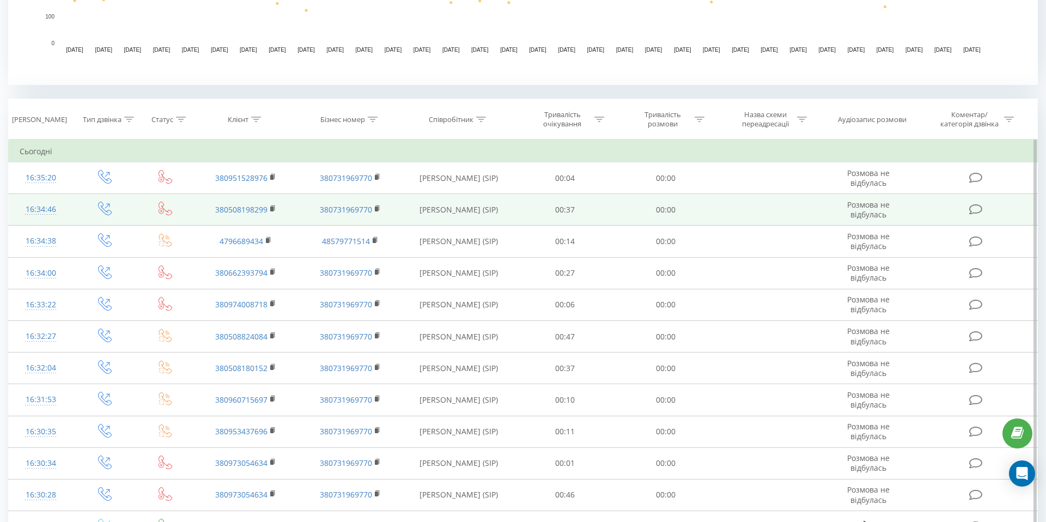
scroll to position [373, 0]
